Goal: Task Accomplishment & Management: Complete application form

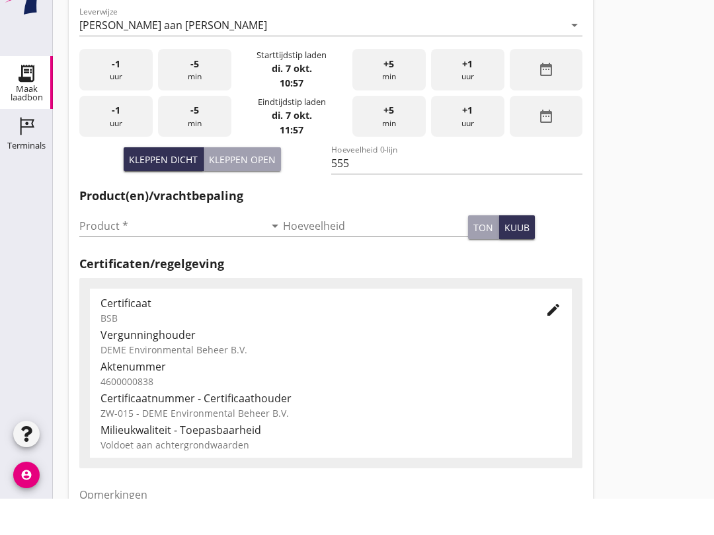
scroll to position [271, 0]
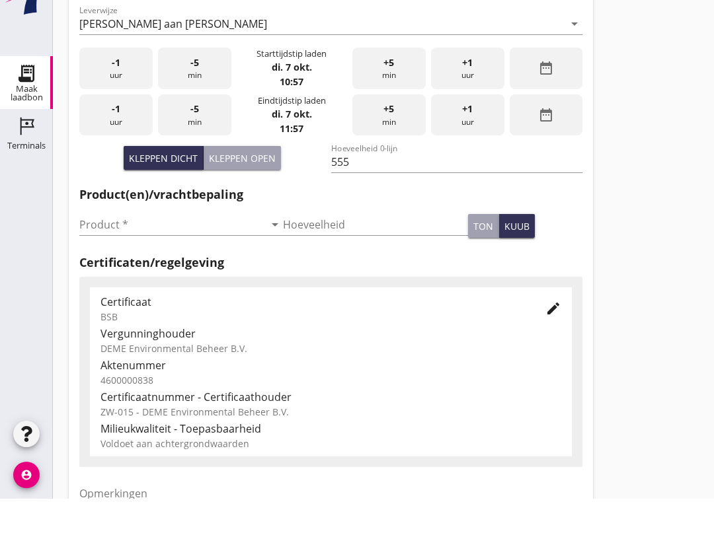
click at [173, 250] on input "Product *" at bounding box center [171, 260] width 185 height 21
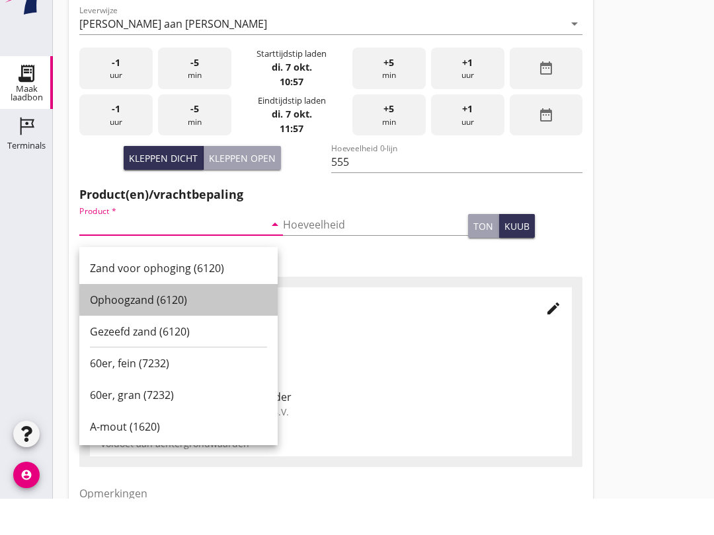
click at [190, 328] on div "Ophoogzand (6120)" at bounding box center [178, 336] width 177 height 16
type input "Ophoogzand (6120)"
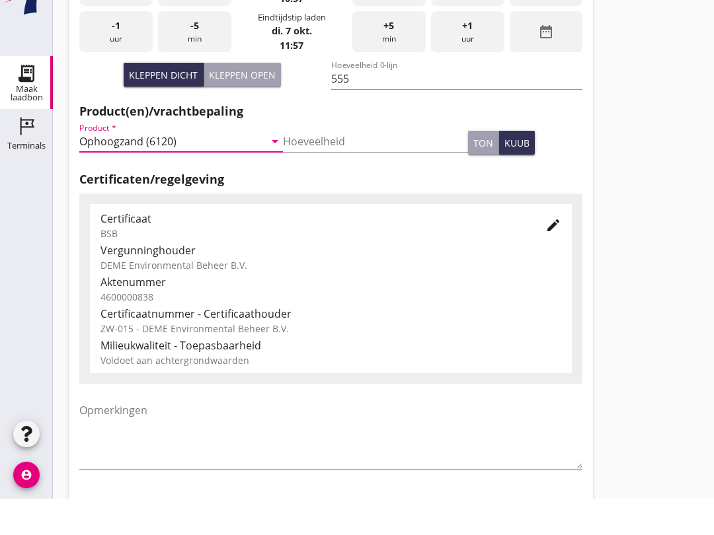
scroll to position [420, 0]
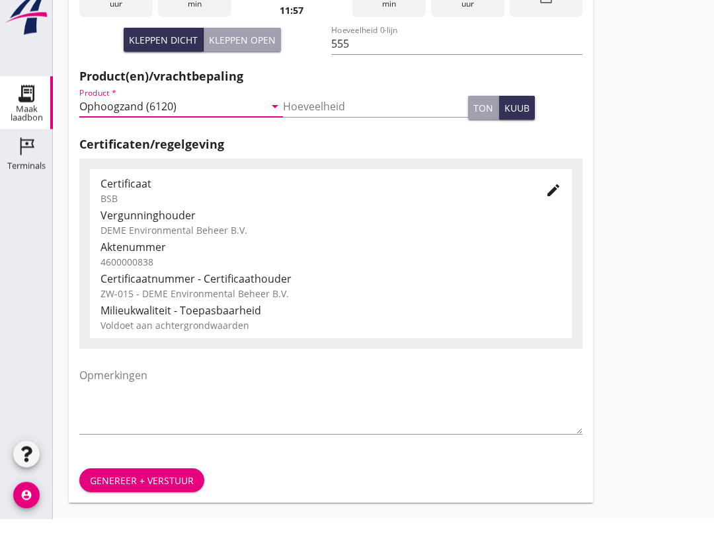
click at [172, 490] on div "Genereer + verstuur" at bounding box center [142, 497] width 104 height 14
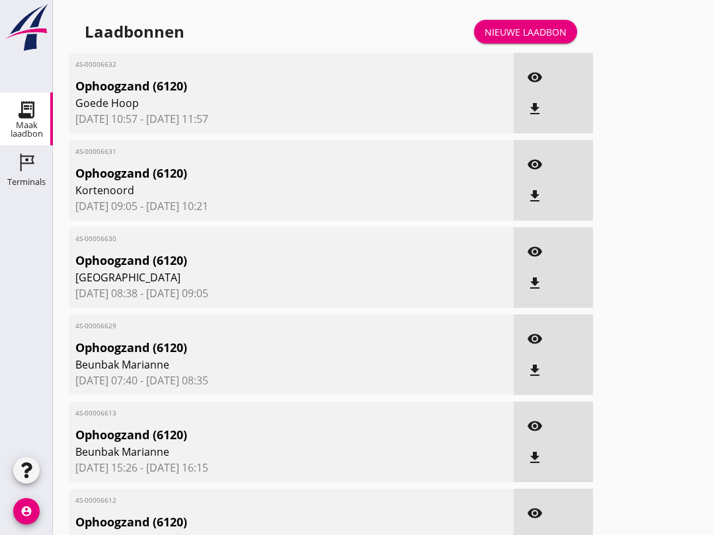
click at [533, 39] on div "Nieuwe laadbon" at bounding box center [525, 32] width 82 height 14
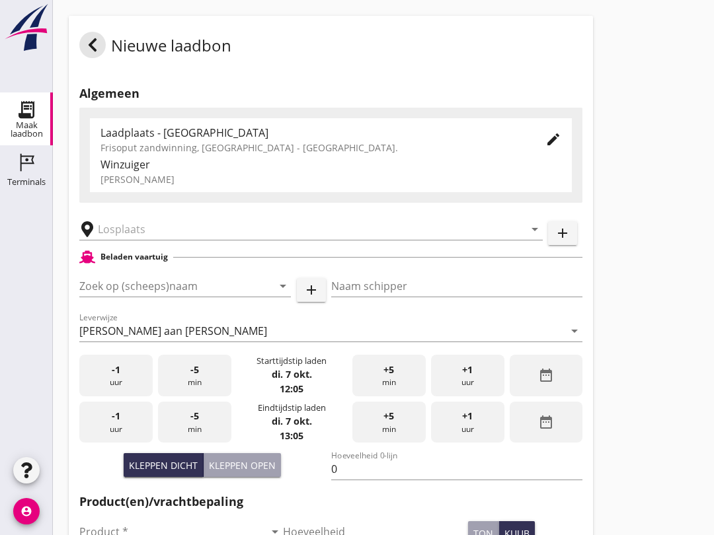
click at [112, 297] on input "Zoek op (scheeps)naam" at bounding box center [166, 286] width 174 height 21
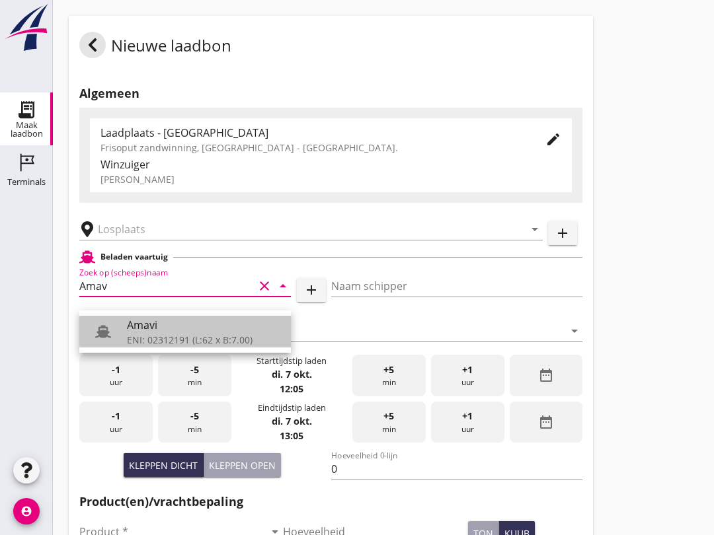
click at [198, 324] on div "Amavi" at bounding box center [203, 325] width 153 height 16
type input "Amavi"
type input "[PERSON_NAME]"
type input "451"
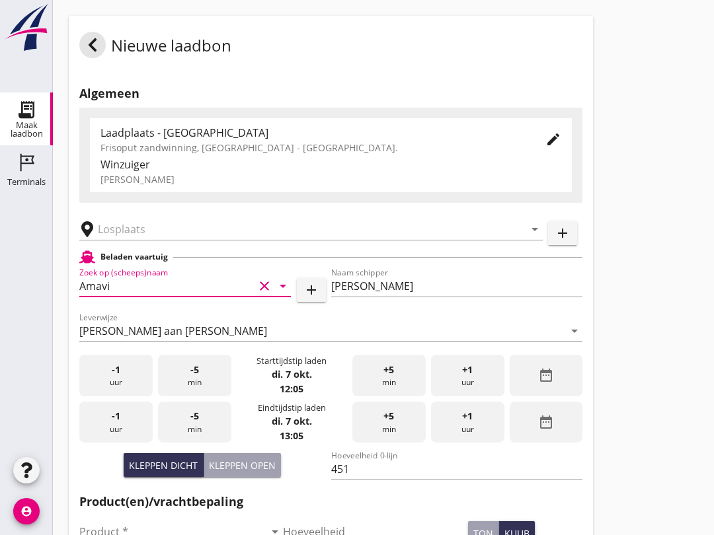
click at [156, 240] on input "text" at bounding box center [302, 229] width 408 height 21
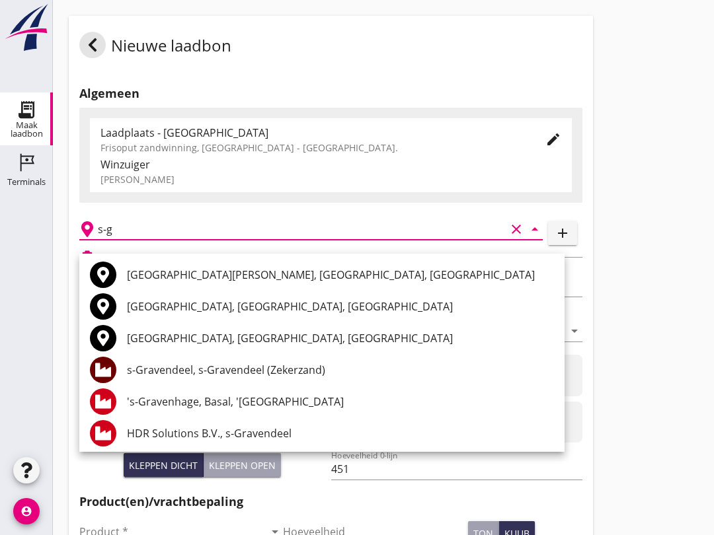
click at [309, 375] on div "s-Gravendeel, s-Gravendeel (Zekerzand)" at bounding box center [340, 370] width 427 height 16
type input "s-Gravendeel, s-Gravendeel (Zekerzand)"
